Goal: Task Accomplishment & Management: Use online tool/utility

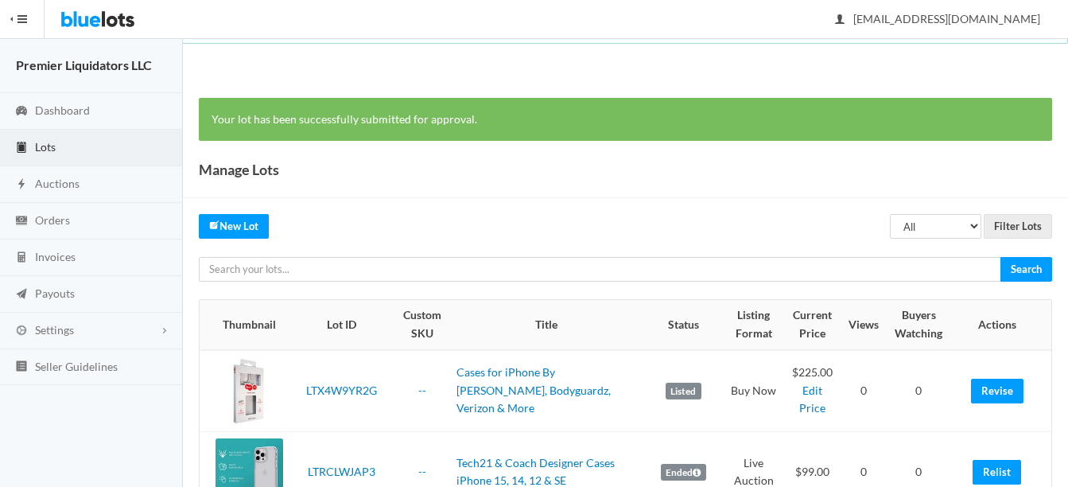
scroll to position [79, 0]
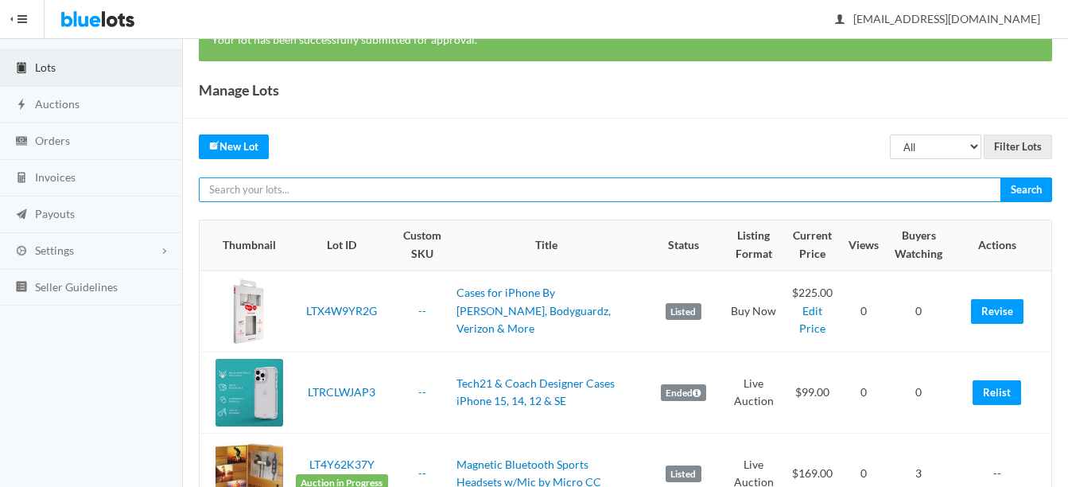
click at [314, 187] on input "text" at bounding box center [600, 189] width 802 height 25
type input "verizon"
click at [1000, 177] on input "Search" at bounding box center [1026, 189] width 52 height 25
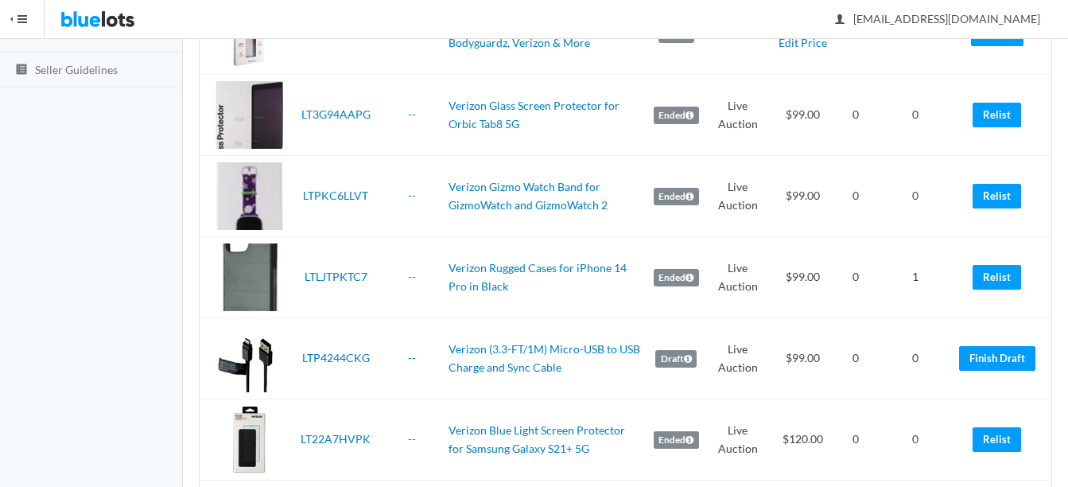
scroll to position [318, 0]
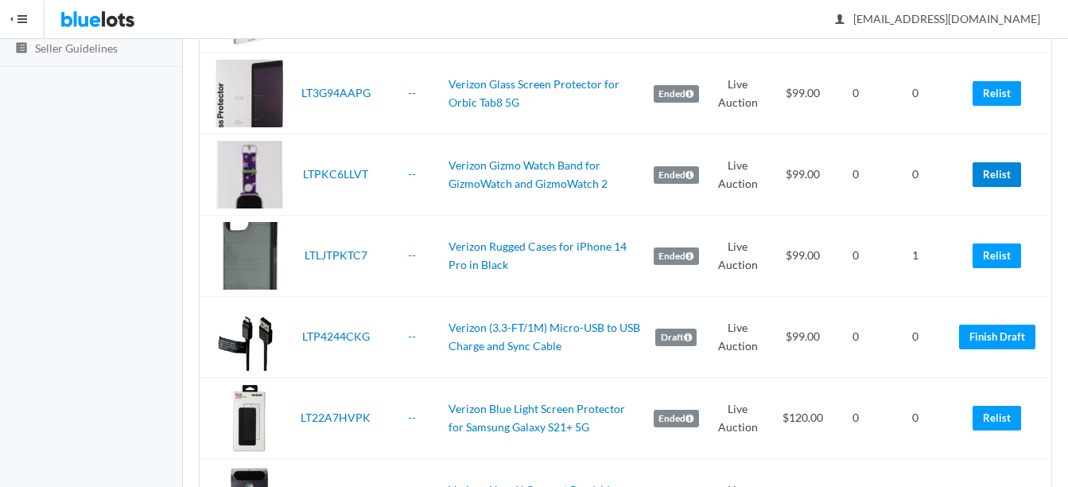
click at [997, 180] on link "Relist" at bounding box center [996, 174] width 48 height 25
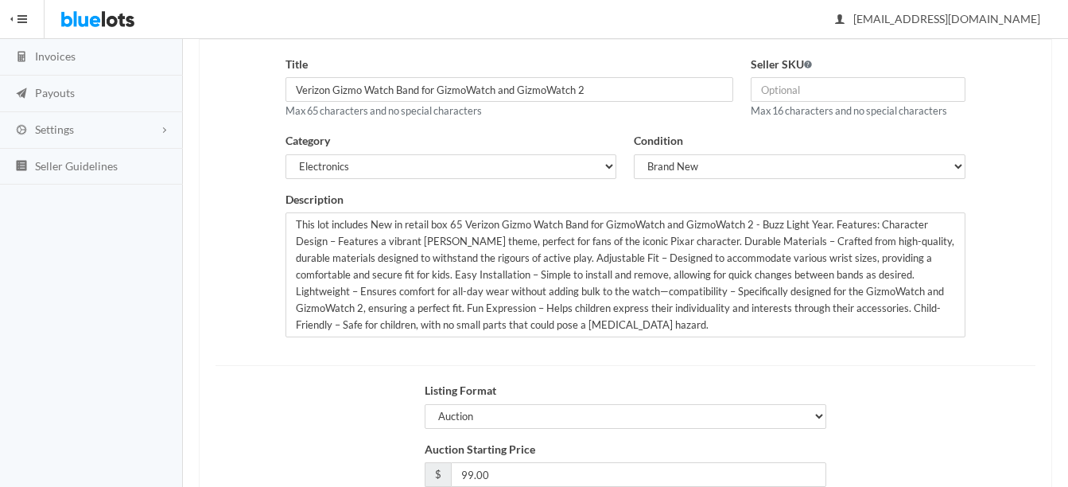
scroll to position [238, 0]
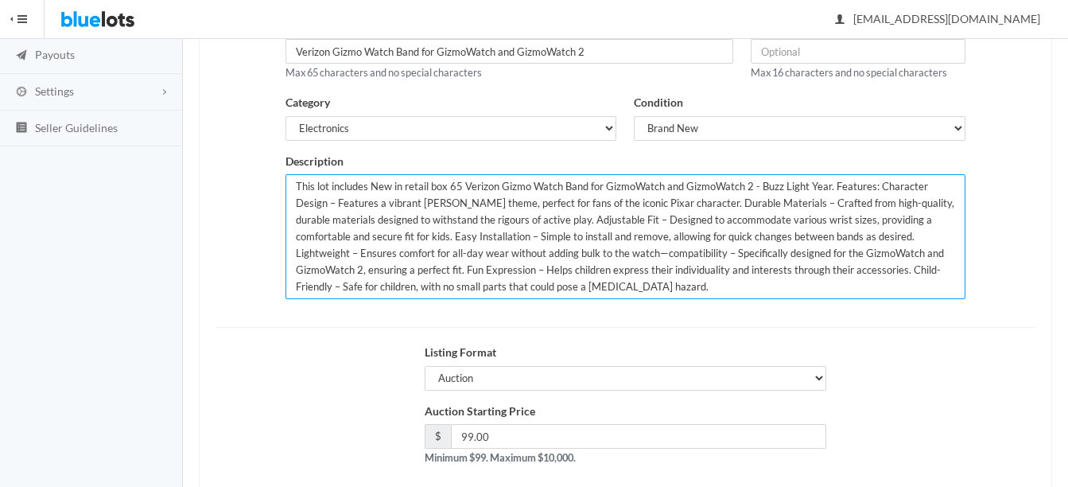
click at [459, 186] on textarea "This lot includes New in retail box 65 Verizon Gizmo Watch Band for GizmoWatch …" at bounding box center [625, 236] width 680 height 125
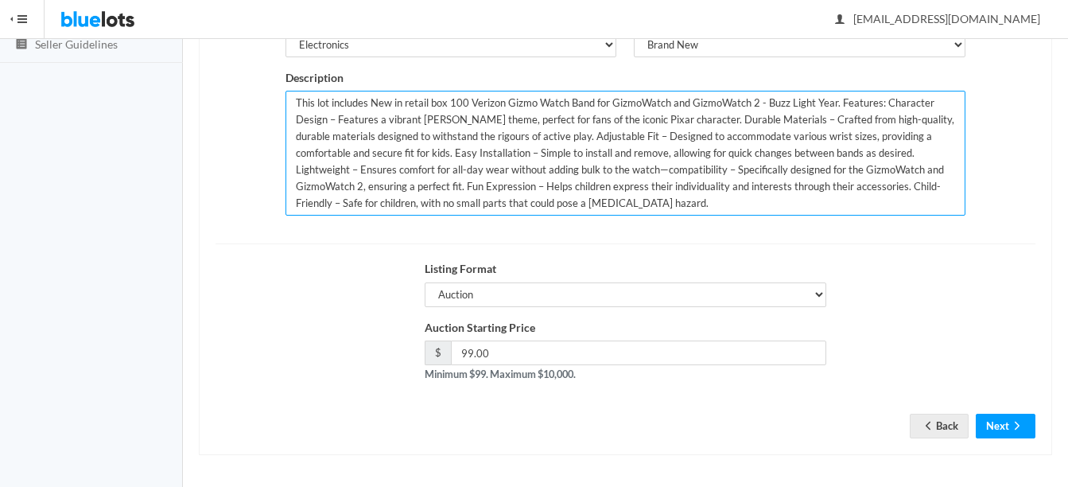
scroll to position [323, 0]
type textarea "This lot includes New in retail box 100 Verizon Gizmo Watch Band for GizmoWatch…"
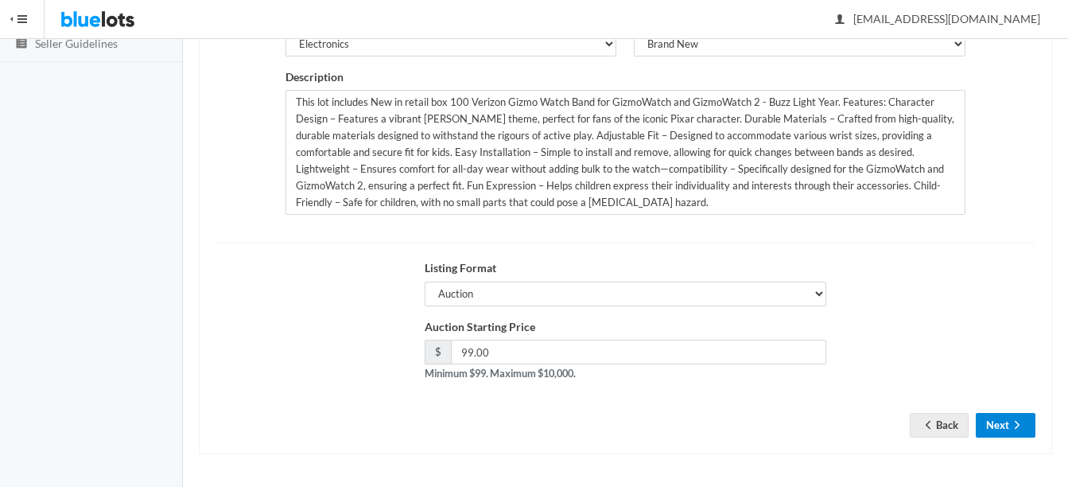
click at [1012, 417] on button "Next" at bounding box center [1005, 425] width 60 height 25
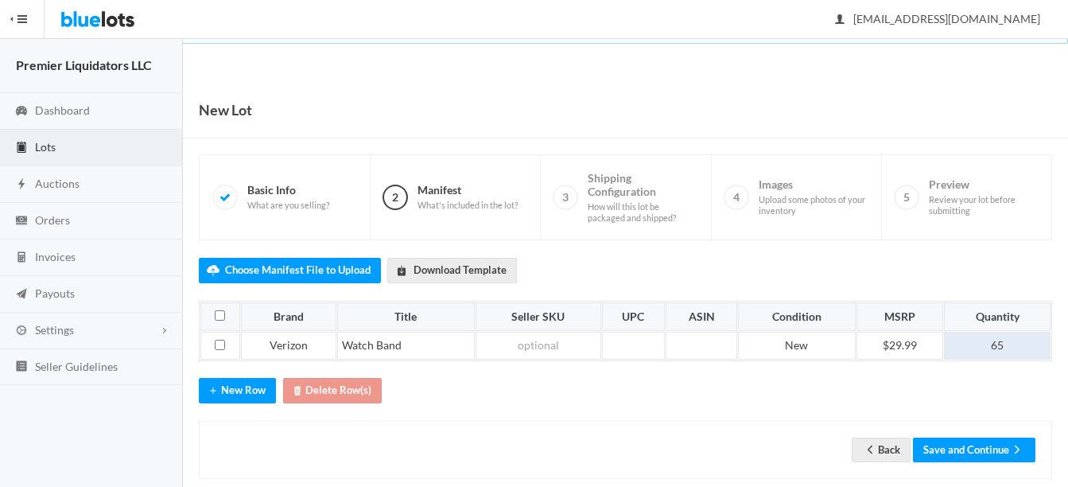
click at [1007, 339] on td "65" at bounding box center [997, 345] width 107 height 29
click at [975, 448] on button "Save and Continue" at bounding box center [974, 449] width 122 height 25
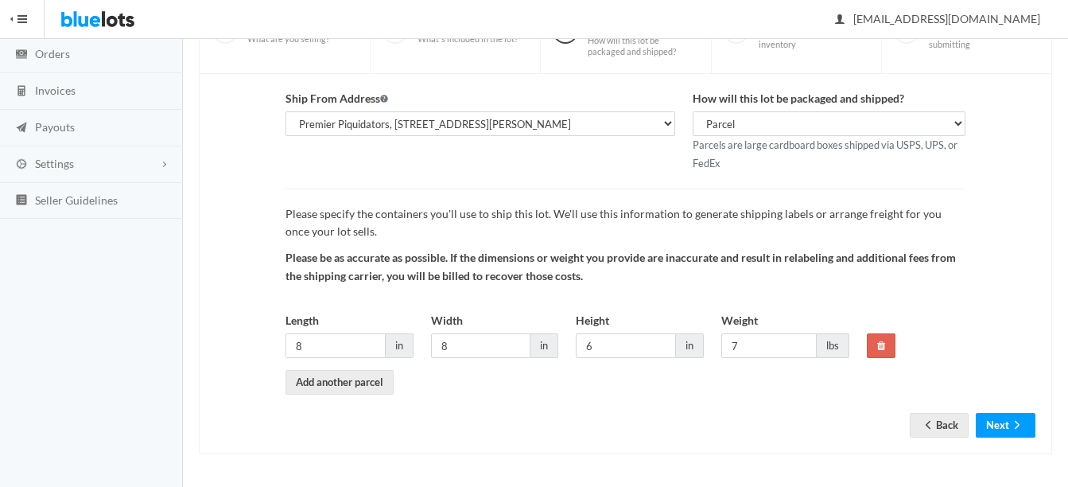
scroll to position [166, 0]
click at [947, 422] on link "Back" at bounding box center [938, 425] width 59 height 25
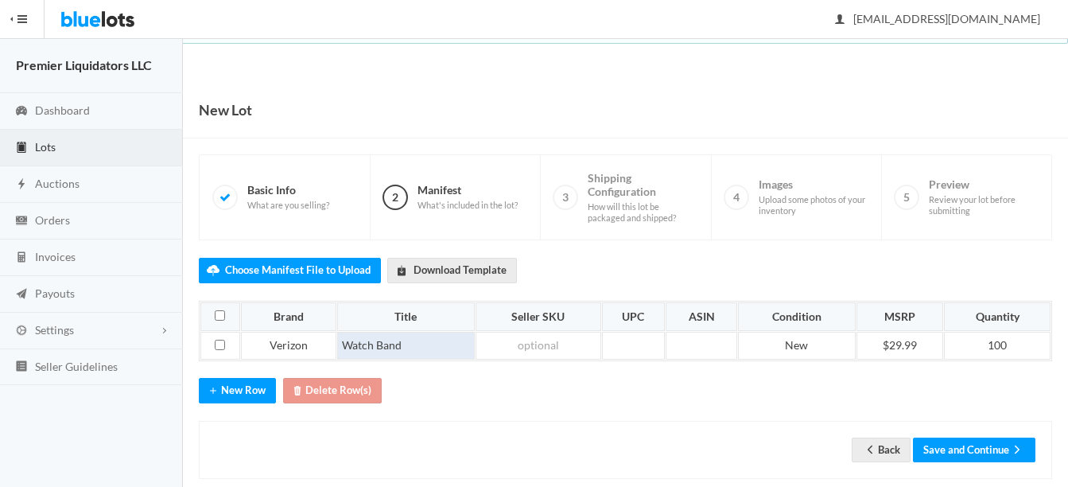
click at [337, 346] on td "Watch Band" at bounding box center [406, 345] width 138 height 29
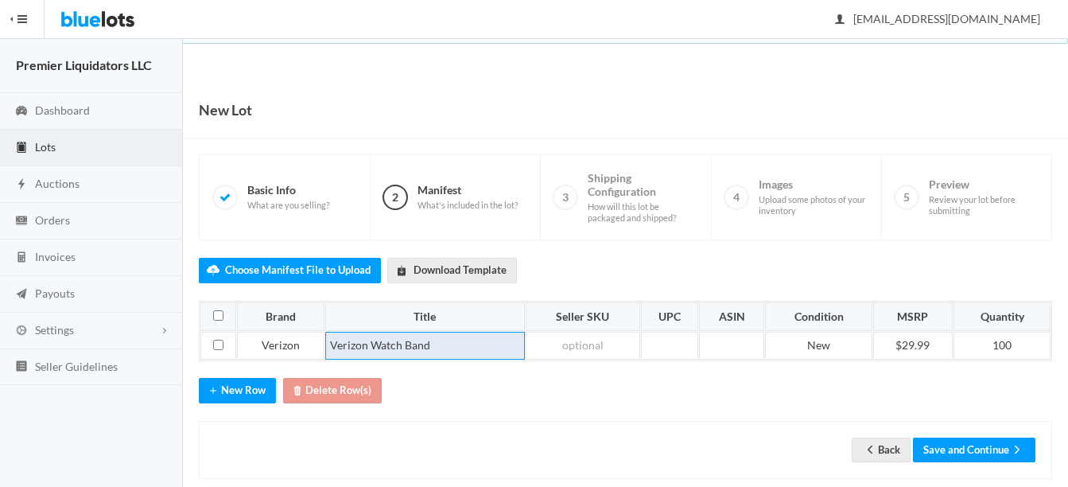
click at [444, 346] on td "Verizon Watch Band" at bounding box center [425, 345] width 200 height 29
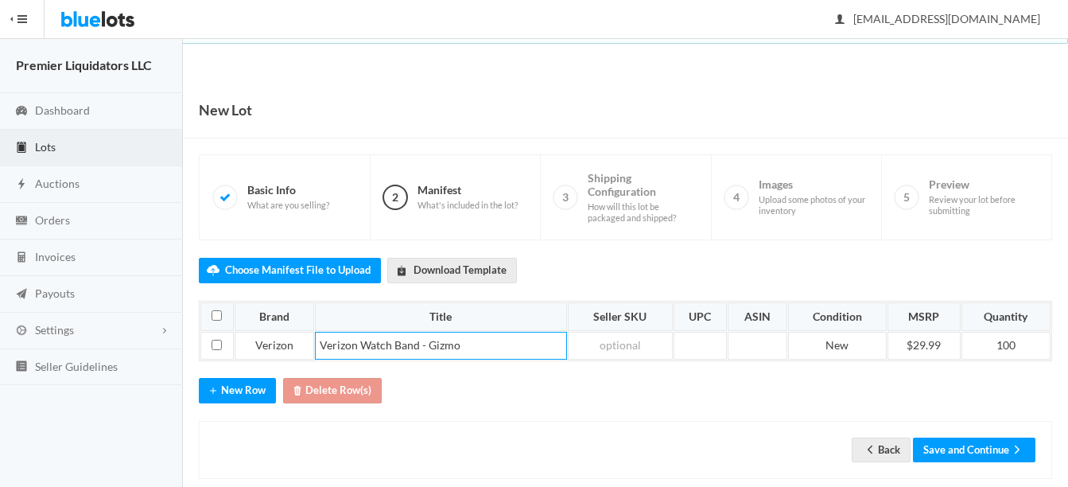
click at [969, 436] on div "Back Save and Continue" at bounding box center [625, 450] width 853 height 58
click at [983, 452] on button "Save and Continue" at bounding box center [974, 449] width 122 height 25
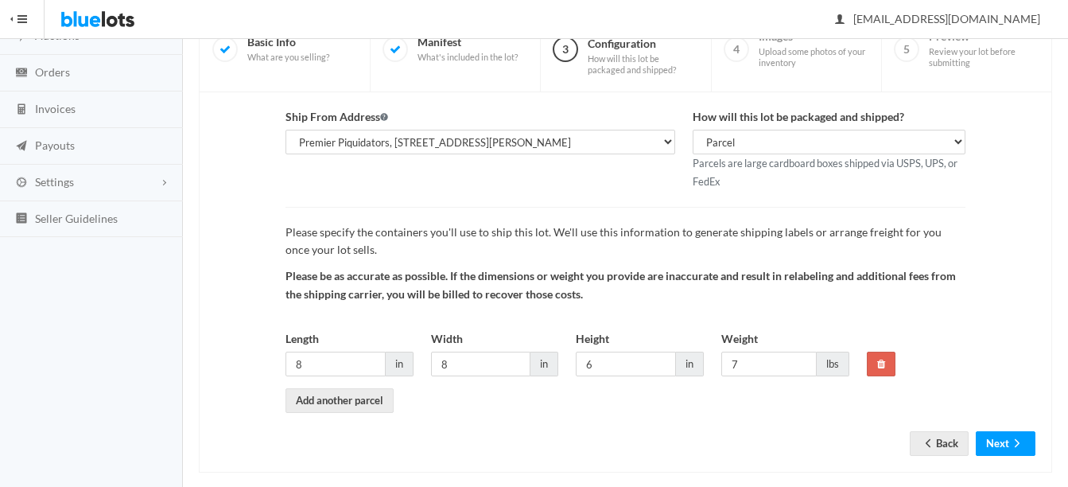
scroll to position [166, 0]
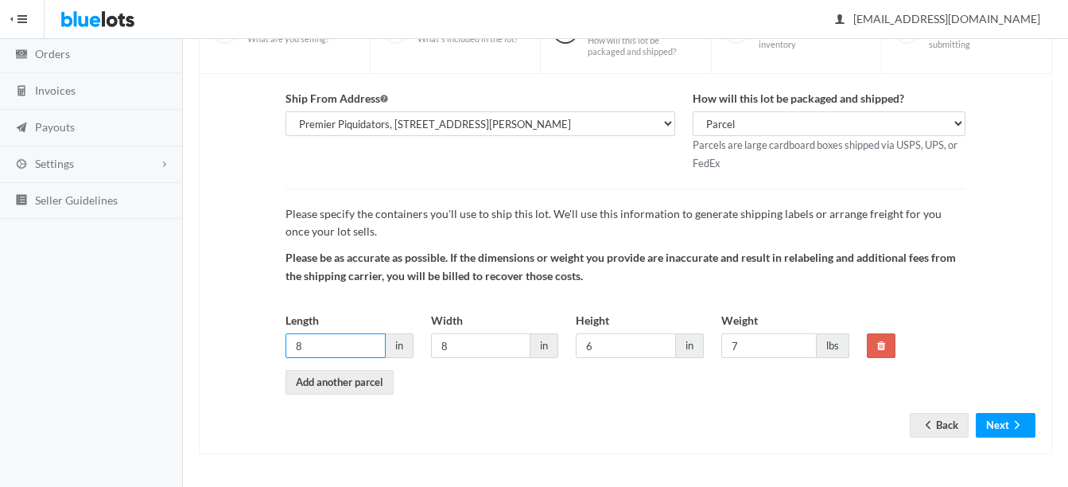
click at [358, 343] on input "8" at bounding box center [335, 345] width 100 height 25
type input "12"
type input "10"
type input "8"
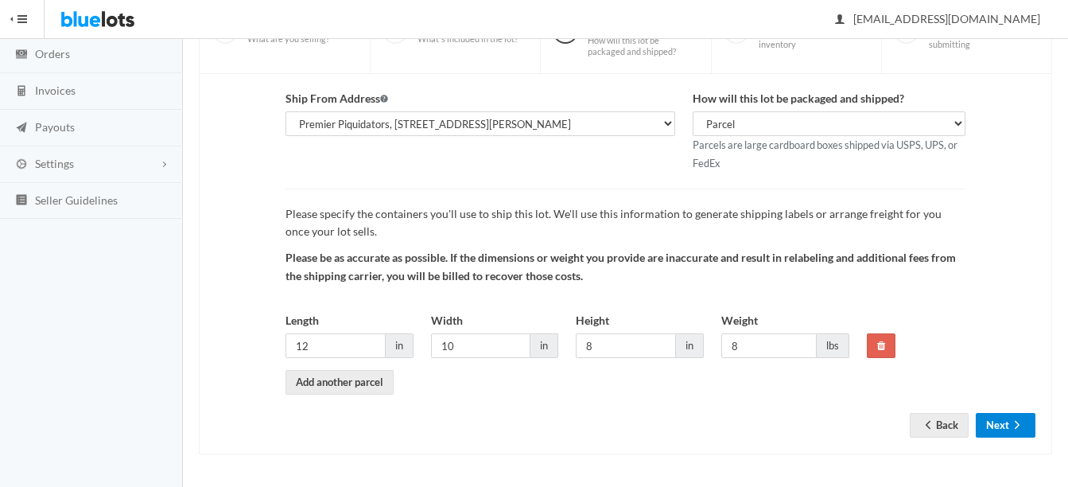
click at [1004, 423] on button "Next" at bounding box center [1005, 425] width 60 height 25
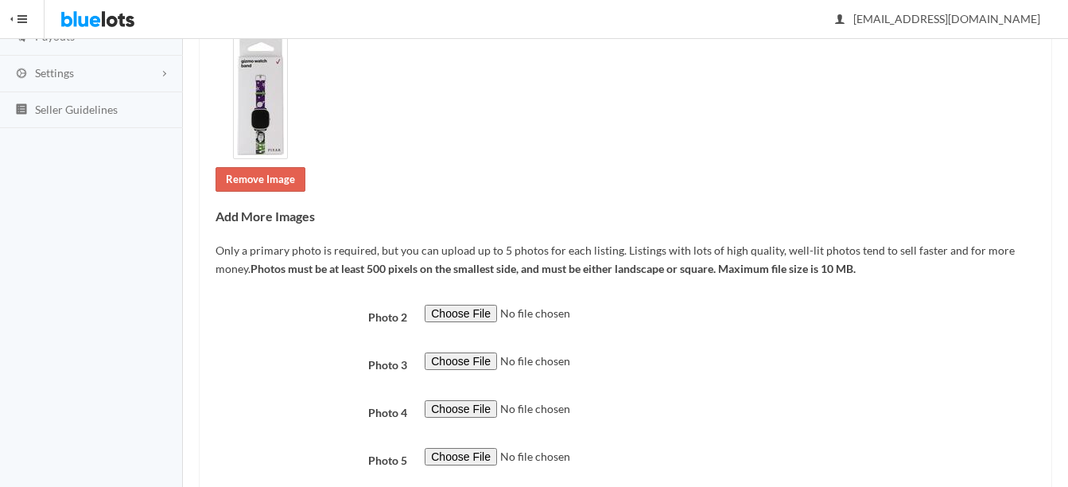
scroll to position [318, 0]
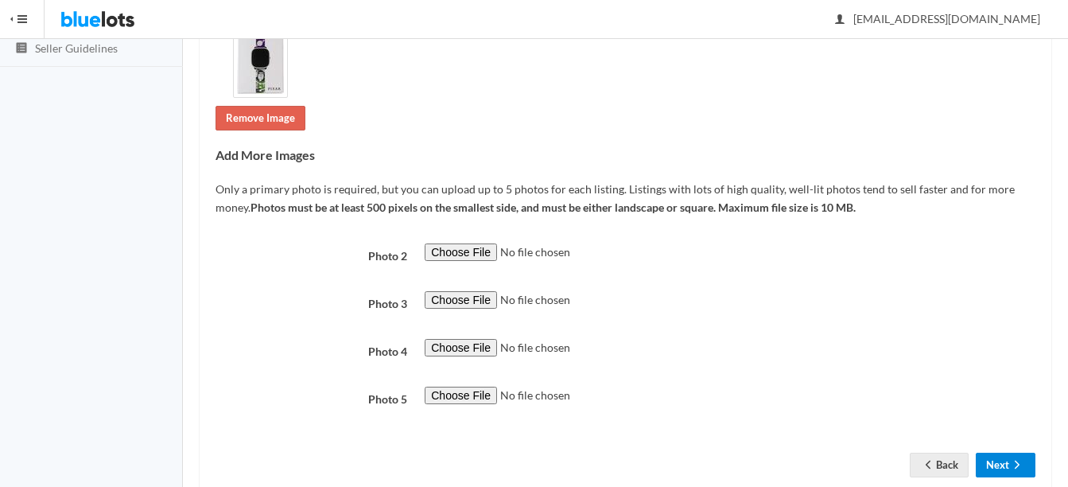
click at [1002, 463] on button "Next" at bounding box center [1005, 464] width 60 height 25
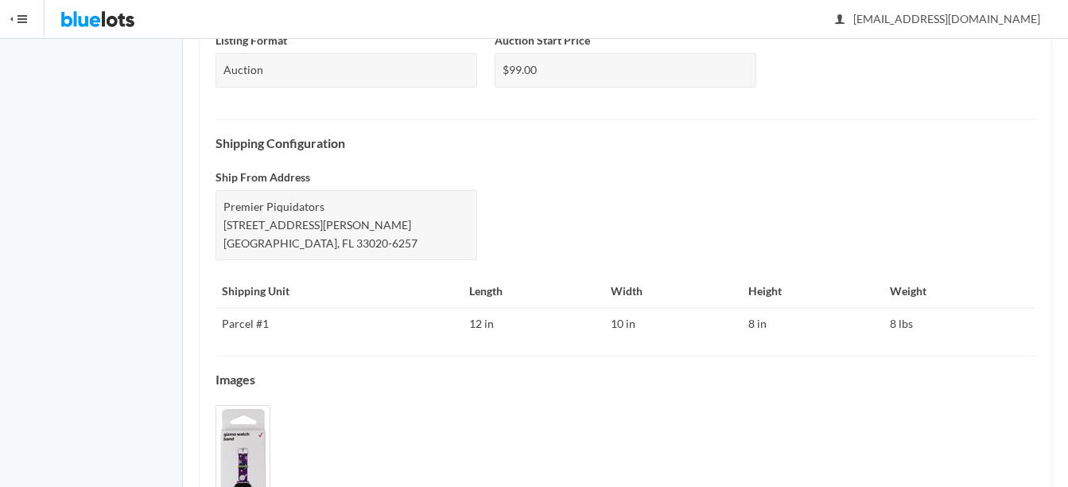
scroll to position [773, 0]
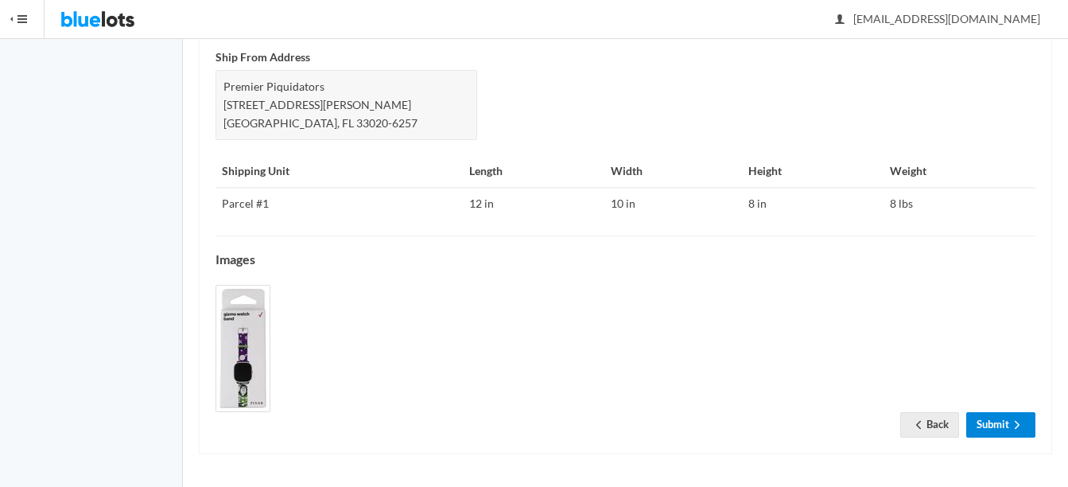
click at [997, 419] on link "Submit" at bounding box center [1000, 424] width 69 height 25
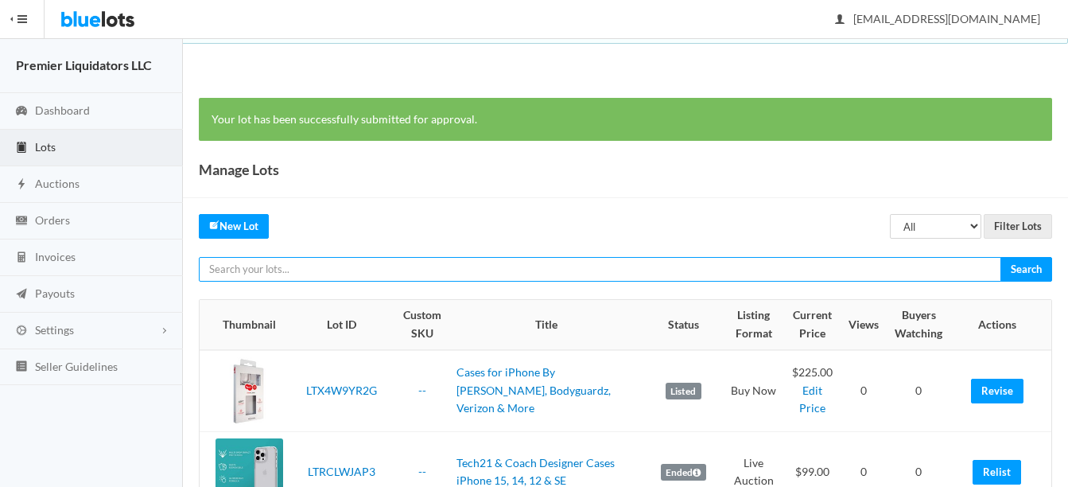
click at [456, 270] on input "text" at bounding box center [600, 269] width 802 height 25
type input "flip5"
click at [1000, 257] on input "Search" at bounding box center [1026, 269] width 52 height 25
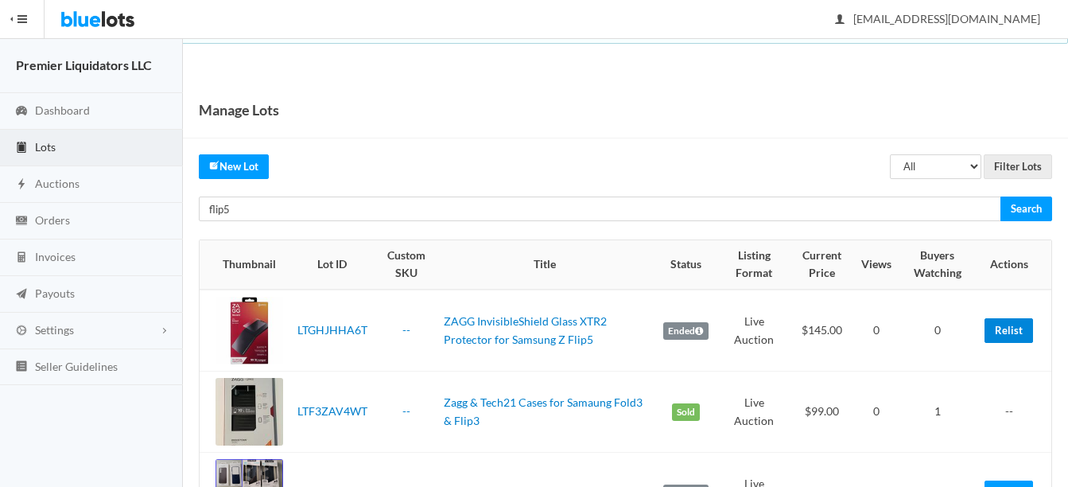
click at [1014, 331] on link "Relist" at bounding box center [1008, 330] width 48 height 25
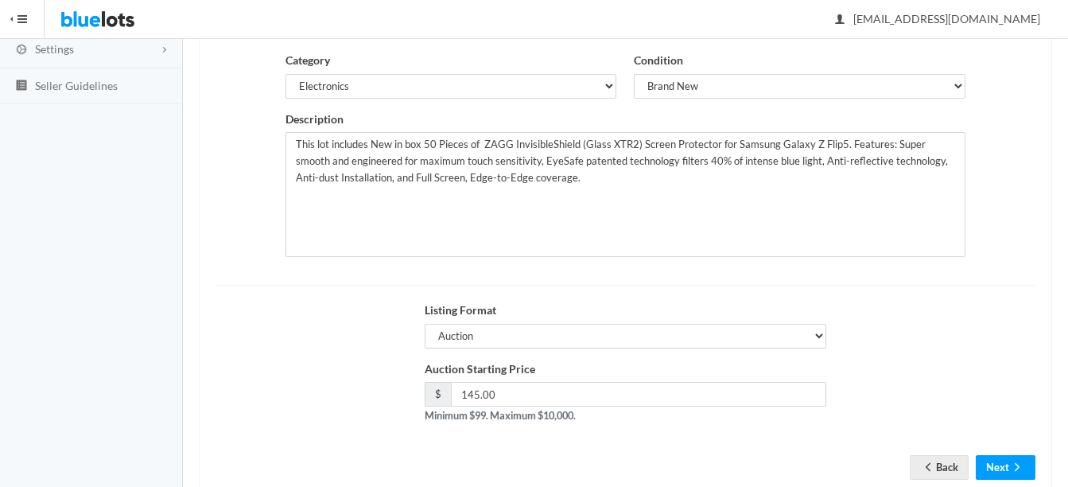
scroll to position [318, 0]
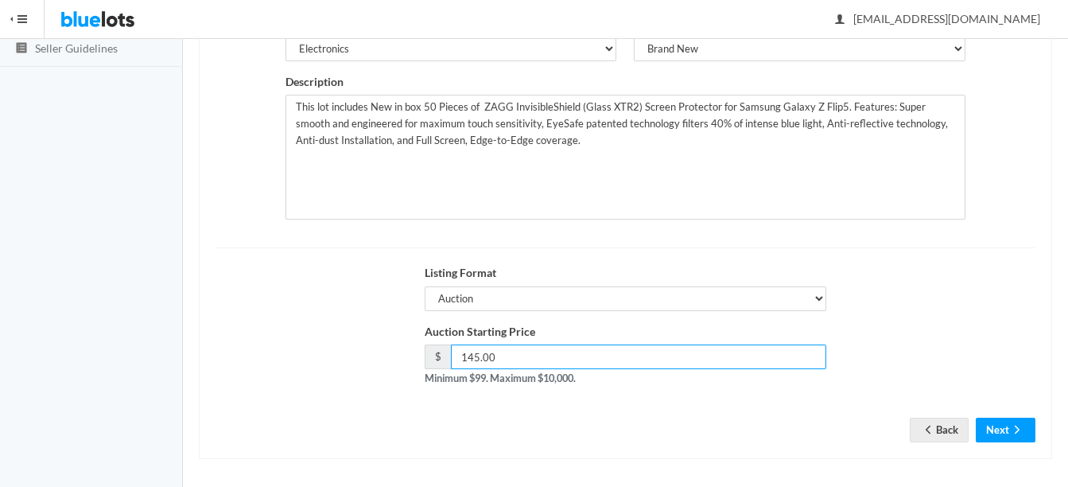
click at [602, 351] on input "145.00" at bounding box center [638, 356] width 375 height 25
type input "1"
type input "99"
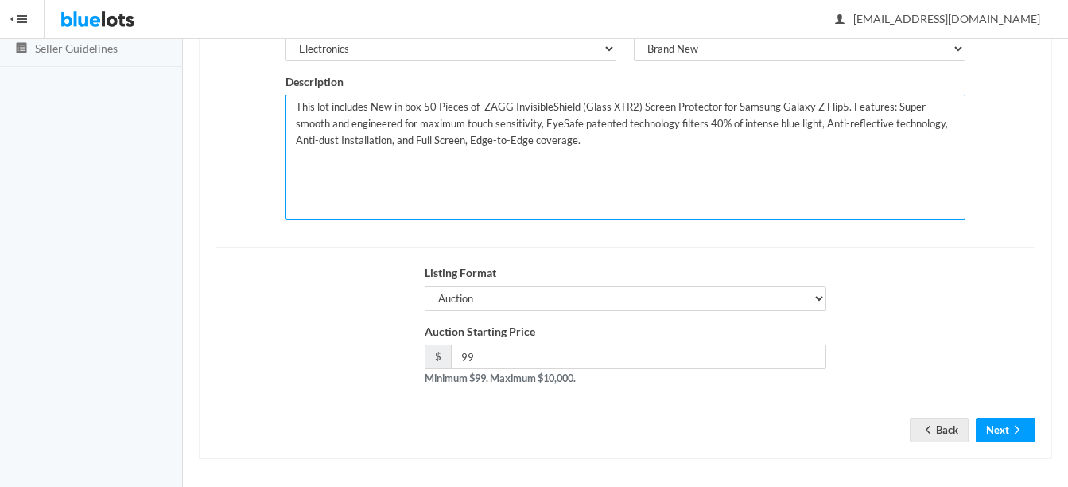
click at [431, 106] on textarea "This lot includes New in box 50 Pieces of ZAGG InvisibleShield (Glass XTR2) Scr…" at bounding box center [625, 157] width 680 height 125
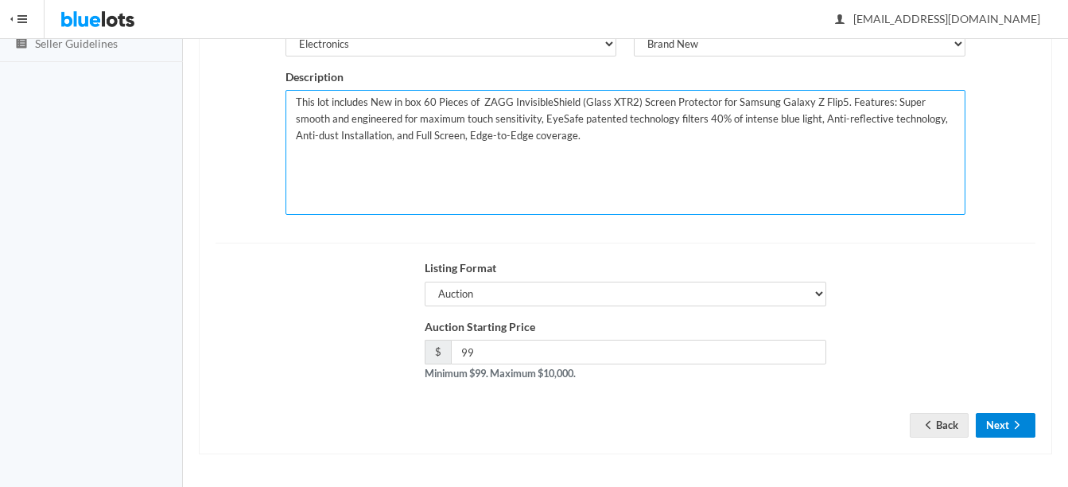
type textarea "This lot includes New in box 60 Pieces of ZAGG InvisibleShield (Glass XTR2) Scr…"
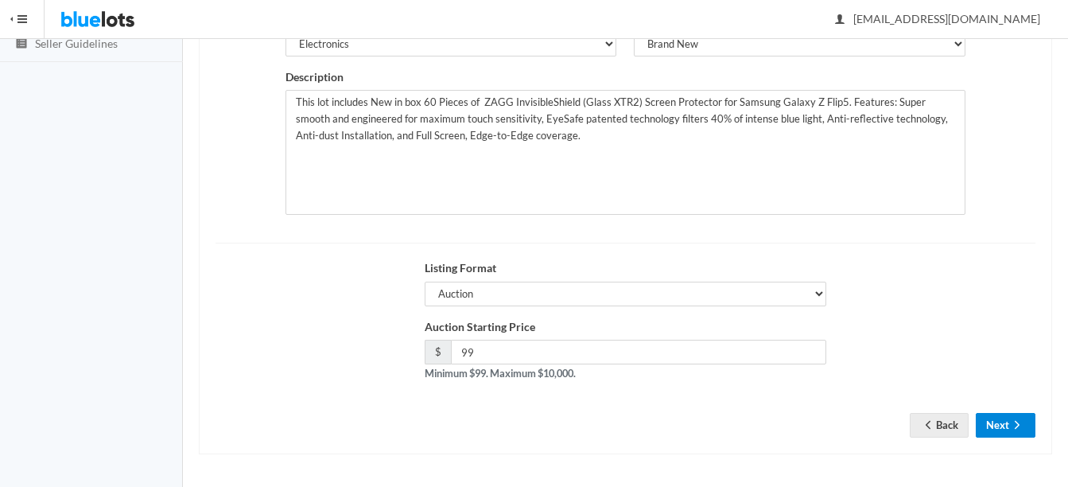
click at [1029, 417] on button "Next" at bounding box center [1005, 425] width 60 height 25
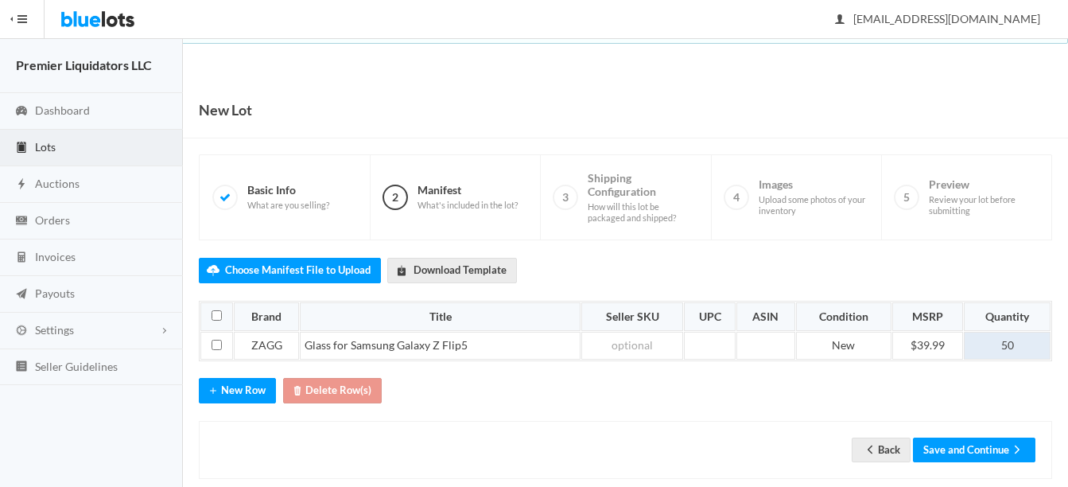
click at [1022, 344] on td "50" at bounding box center [1006, 345] width 87 height 29
drag, startPoint x: 963, startPoint y: 446, endPoint x: 994, endPoint y: 424, distance: 38.2
click at [963, 445] on button "Save and Continue" at bounding box center [974, 449] width 122 height 25
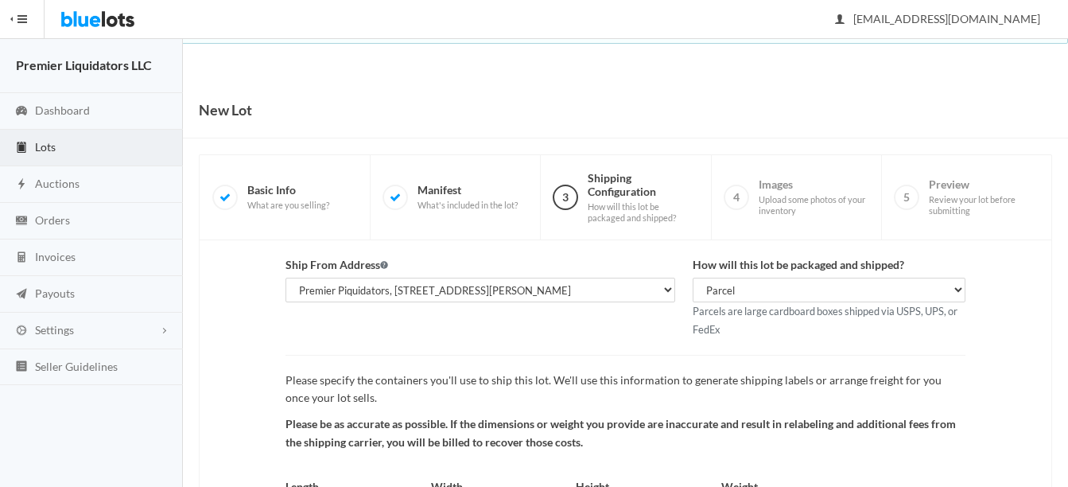
scroll to position [166, 0]
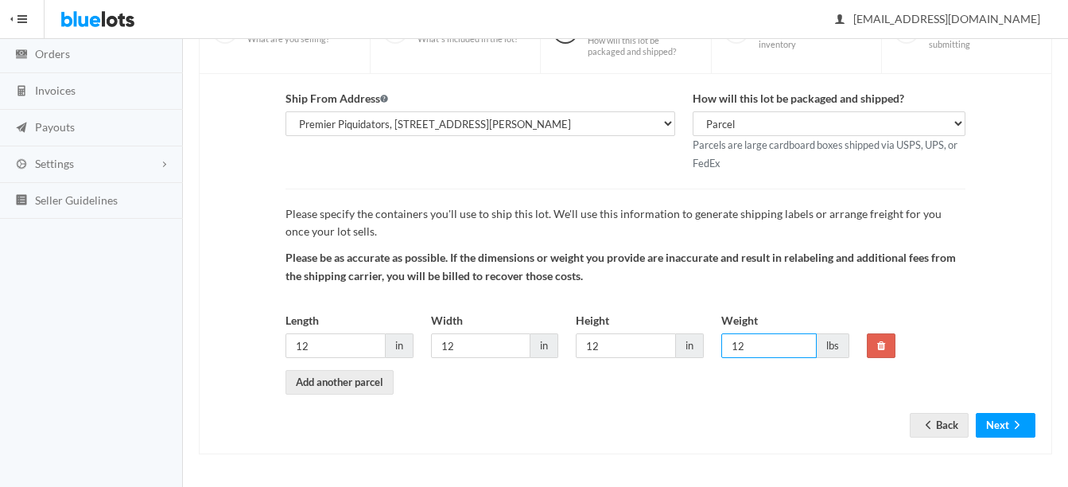
click at [760, 345] on input "12" at bounding box center [768, 345] width 95 height 25
type input "14"
click at [364, 349] on input "12" at bounding box center [335, 345] width 100 height 25
type input "14"
click at [1022, 417] on button "Next" at bounding box center [1005, 425] width 60 height 25
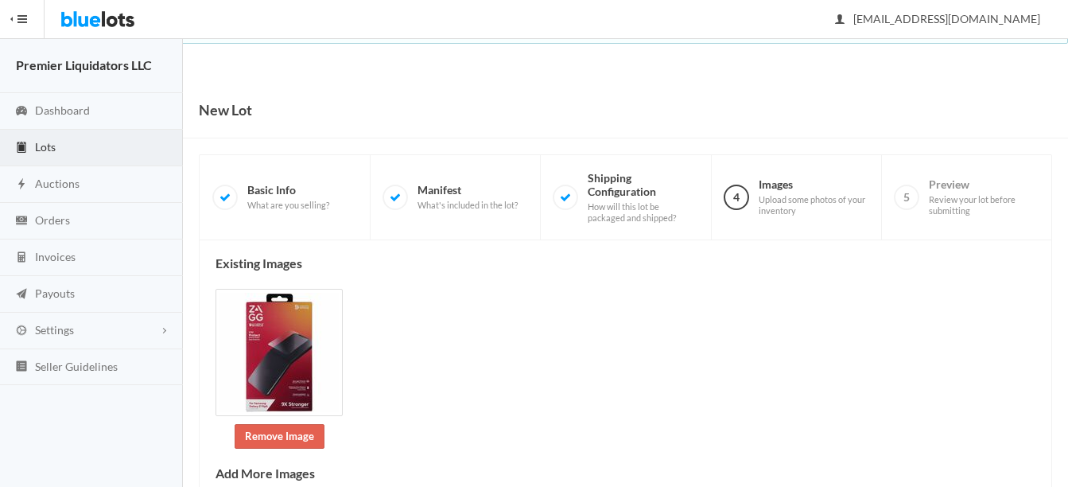
scroll to position [358, 0]
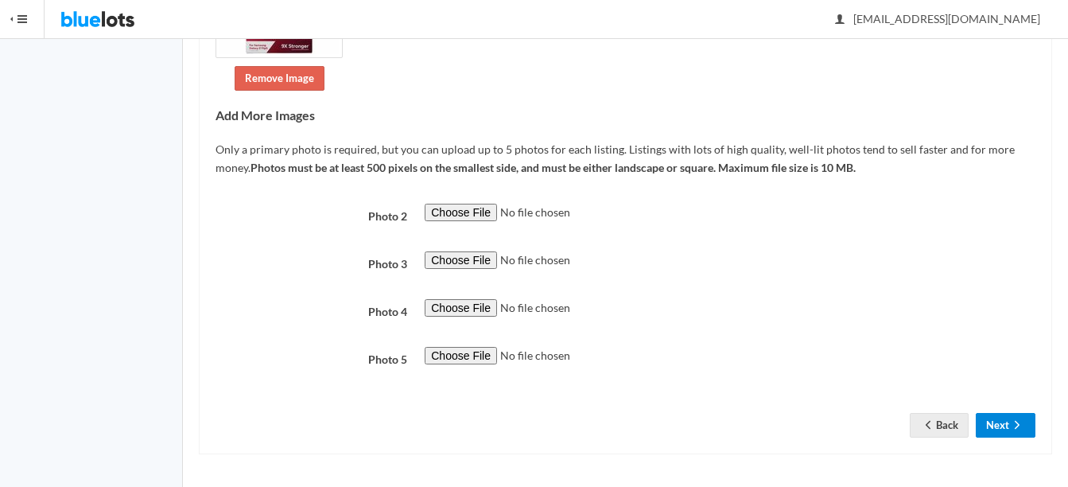
click at [998, 430] on button "Next" at bounding box center [1005, 425] width 60 height 25
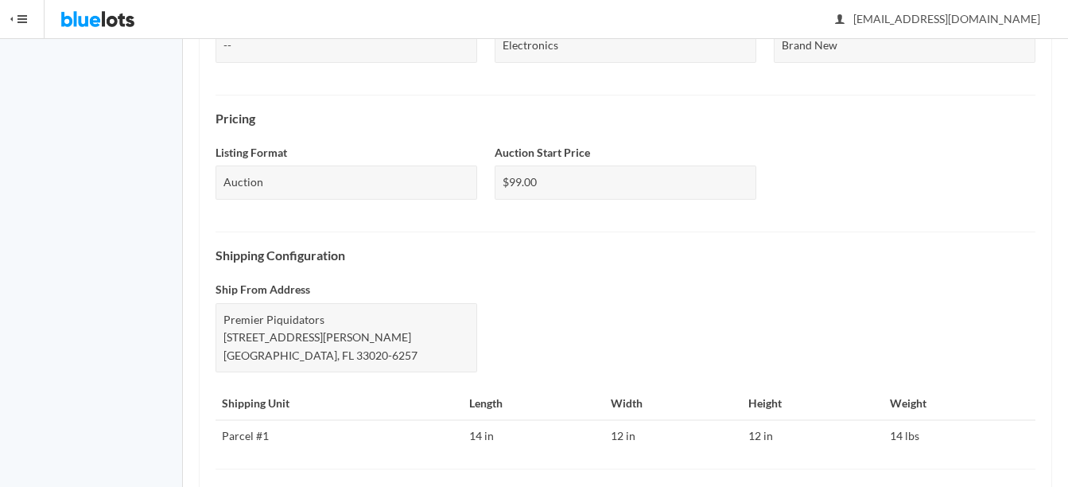
scroll to position [719, 0]
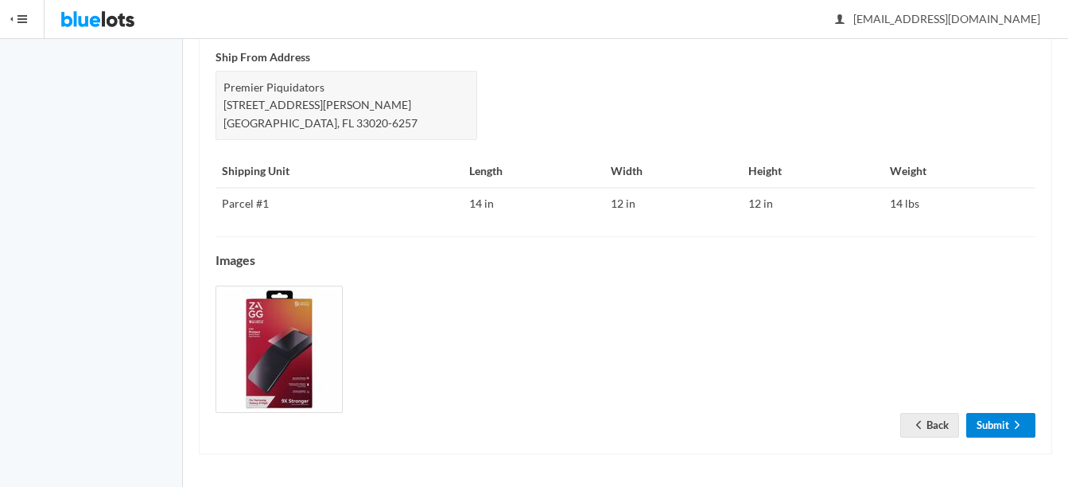
click at [1001, 427] on link "Submit" at bounding box center [1000, 425] width 69 height 25
